Goal: Navigation & Orientation: Find specific page/section

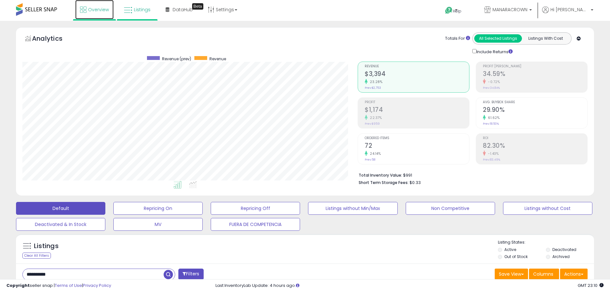
click at [96, 9] on span "Overview" at bounding box center [98, 9] width 21 height 6
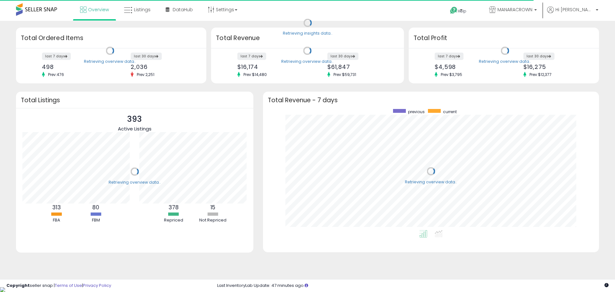
scroll to position [121, 323]
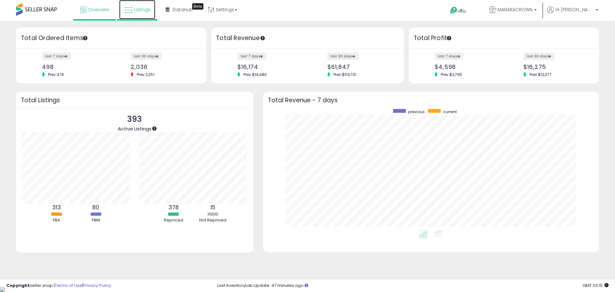
click at [139, 12] on span "Listings" at bounding box center [142, 9] width 17 height 6
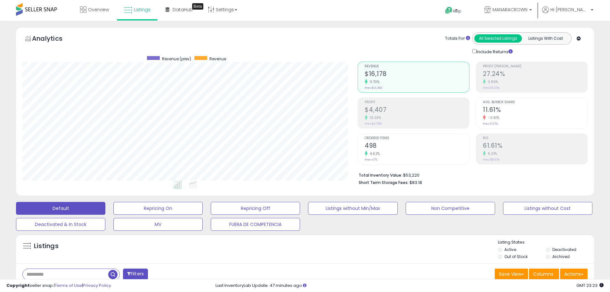
scroll to position [131, 335]
